Goal: Obtain resource: Obtain resource

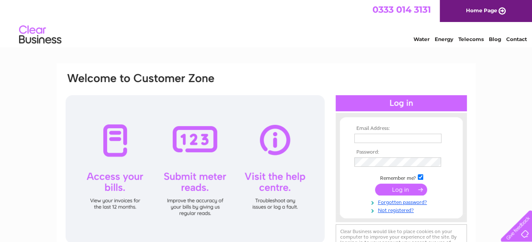
type input "hawthorneandwalker@gmail.com"
click at [401, 188] on input "submit" at bounding box center [401, 190] width 52 height 12
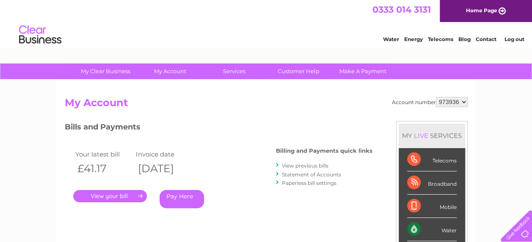
scroll to position [85, 0]
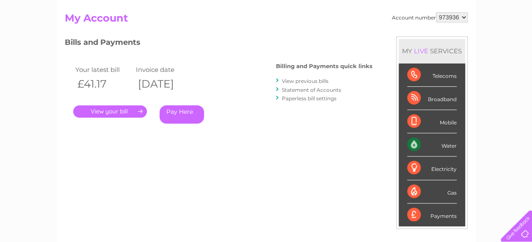
click at [116, 112] on link "." at bounding box center [110, 111] width 74 height 12
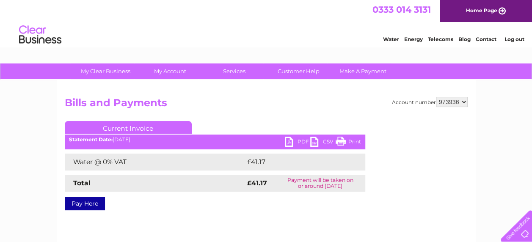
click at [339, 141] on link "Print" at bounding box center [348, 143] width 25 height 12
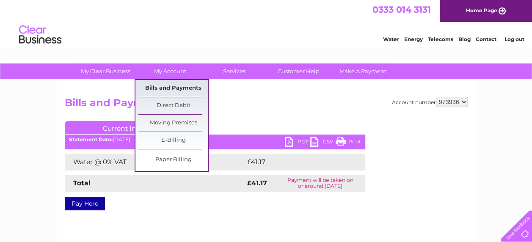
click at [163, 84] on link "Bills and Payments" at bounding box center [173, 88] width 70 height 17
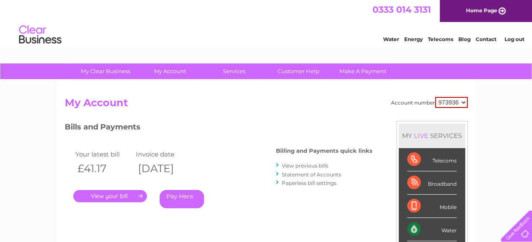
click at [293, 167] on link "View previous bills" at bounding box center [305, 166] width 47 height 6
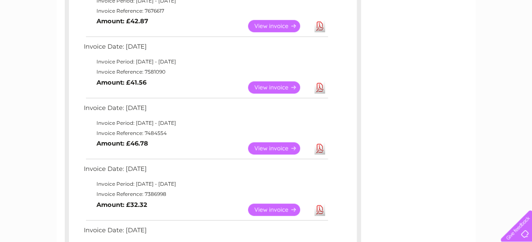
scroll to position [508, 0]
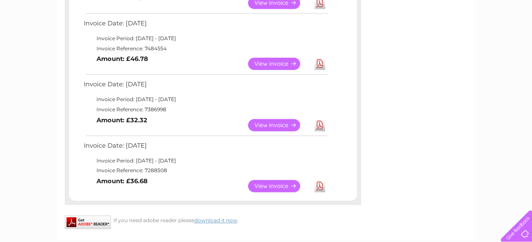
click at [262, 184] on link "View" at bounding box center [279, 186] width 62 height 12
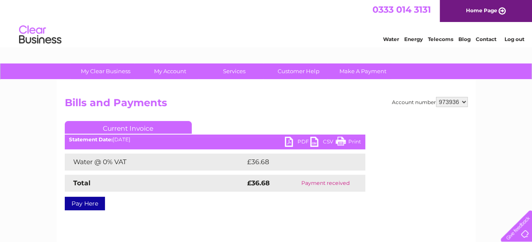
click at [351, 143] on link "Print" at bounding box center [348, 143] width 25 height 12
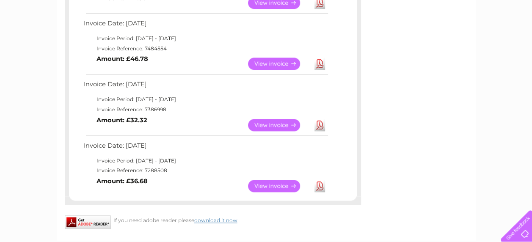
click at [277, 123] on link "View" at bounding box center [279, 125] width 62 height 12
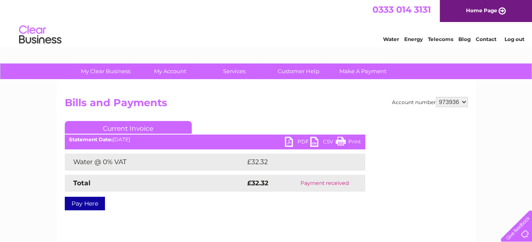
click at [343, 140] on link "Print" at bounding box center [348, 143] width 25 height 12
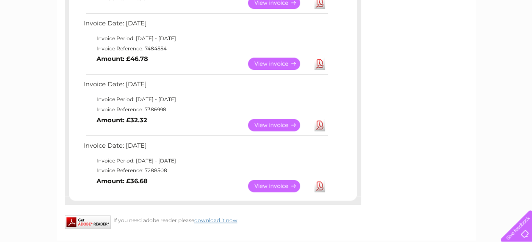
click at [282, 64] on link "View" at bounding box center [279, 64] width 62 height 12
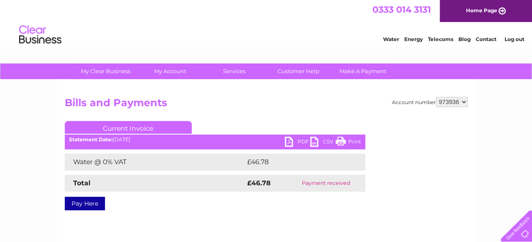
click at [341, 140] on link "Print" at bounding box center [348, 143] width 25 height 12
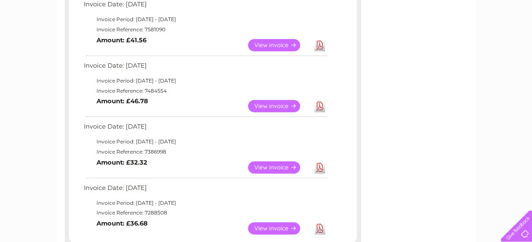
scroll to position [423, 0]
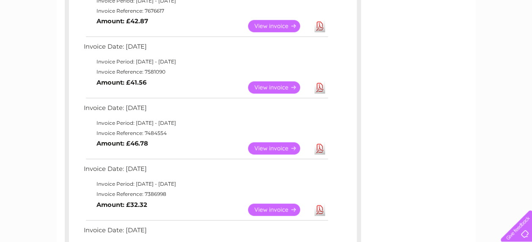
click at [262, 85] on link "View" at bounding box center [279, 87] width 62 height 12
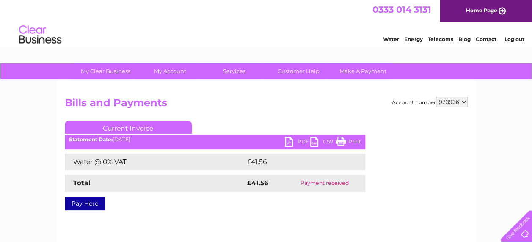
click at [347, 138] on link "Print" at bounding box center [348, 143] width 25 height 12
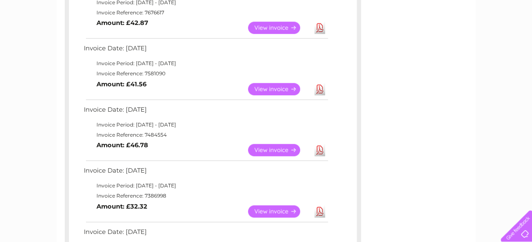
scroll to position [337, 0]
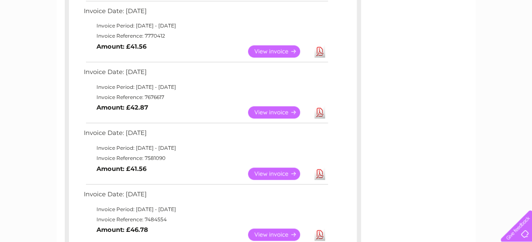
click at [264, 110] on link "View" at bounding box center [279, 112] width 62 height 12
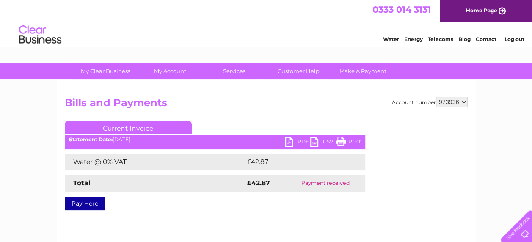
click at [342, 141] on link "Print" at bounding box center [348, 143] width 25 height 12
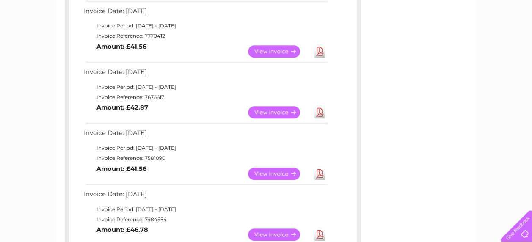
scroll to position [295, 0]
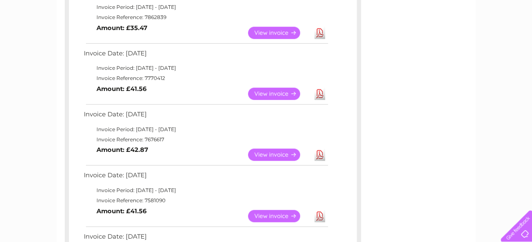
click at [270, 91] on link "View" at bounding box center [279, 94] width 62 height 12
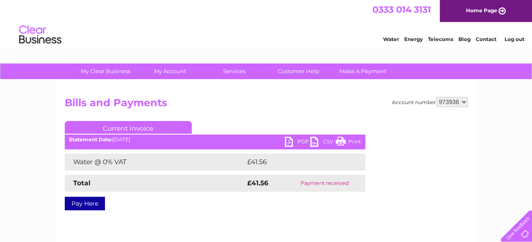
click at [354, 142] on link "Print" at bounding box center [348, 143] width 25 height 12
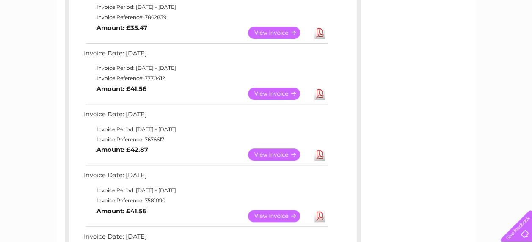
scroll to position [210, 0]
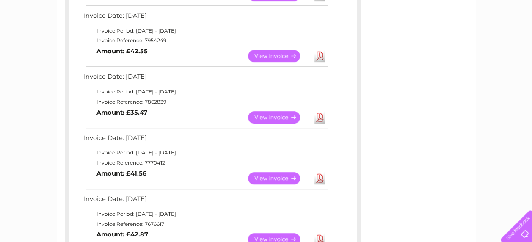
click at [257, 114] on link "View" at bounding box center [279, 117] width 62 height 12
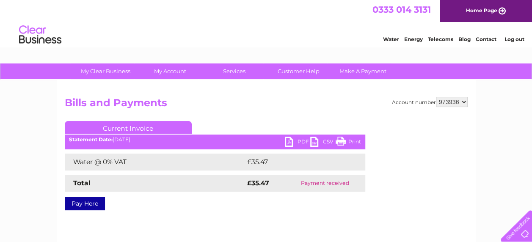
click at [340, 140] on link "Print" at bounding box center [348, 143] width 25 height 12
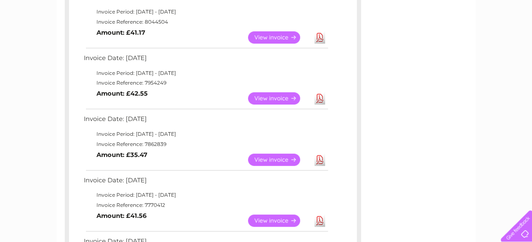
scroll to position [125, 0]
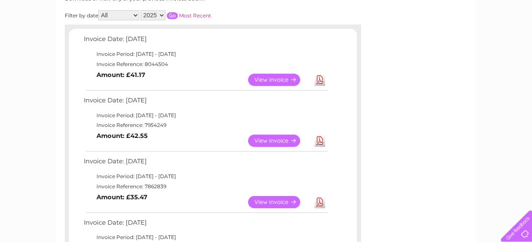
click at [260, 138] on link "View" at bounding box center [279, 141] width 62 height 12
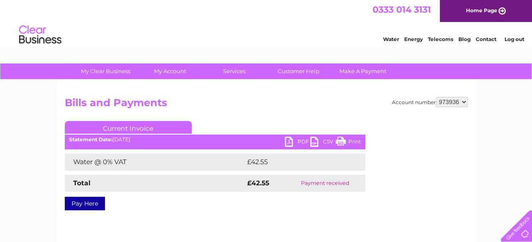
drag, startPoint x: 341, startPoint y: 144, endPoint x: 189, endPoint y: 202, distance: 163.4
click at [342, 144] on link "Print" at bounding box center [348, 143] width 25 height 12
